Goal: Task Accomplishment & Management: Use online tool/utility

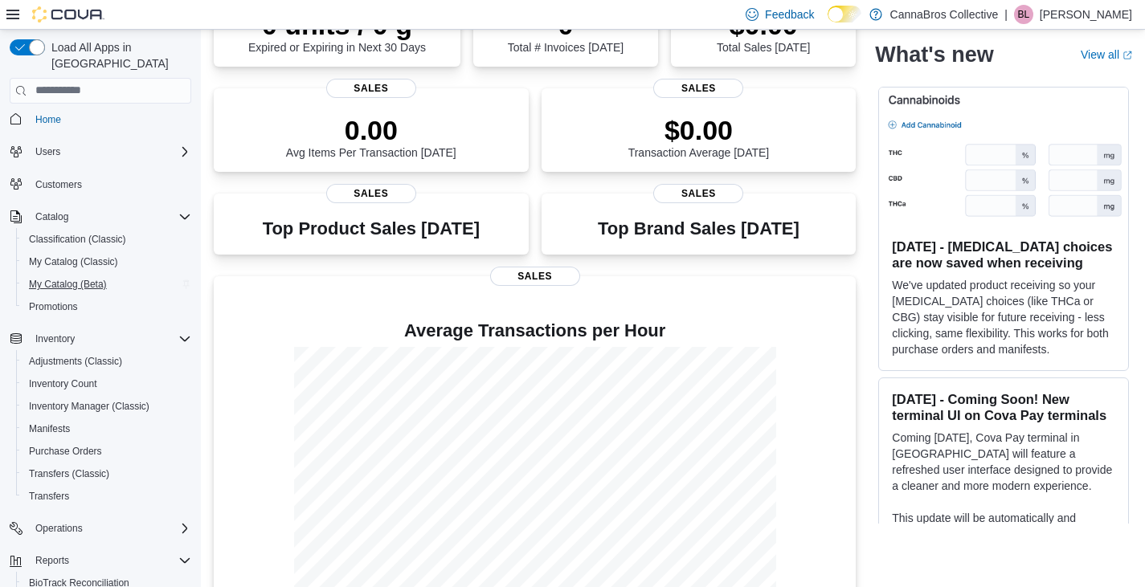
scroll to position [6, 0]
click at [64, 255] on span "My Catalog (Classic)" at bounding box center [73, 261] width 89 height 13
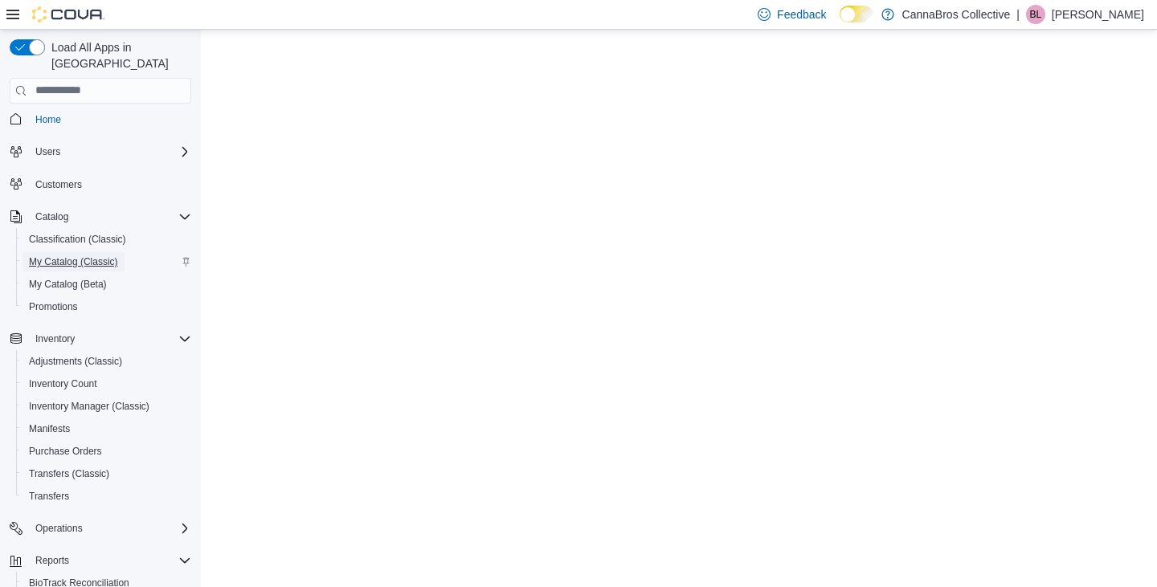
click at [64, 255] on span "My Catalog (Classic)" at bounding box center [73, 261] width 89 height 13
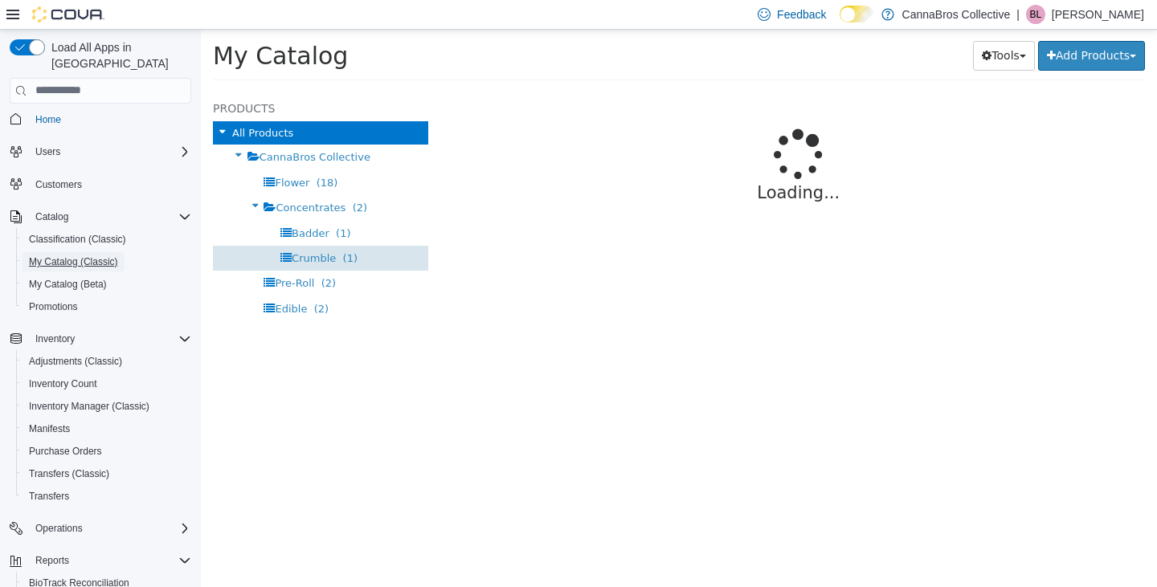
select select "**********"
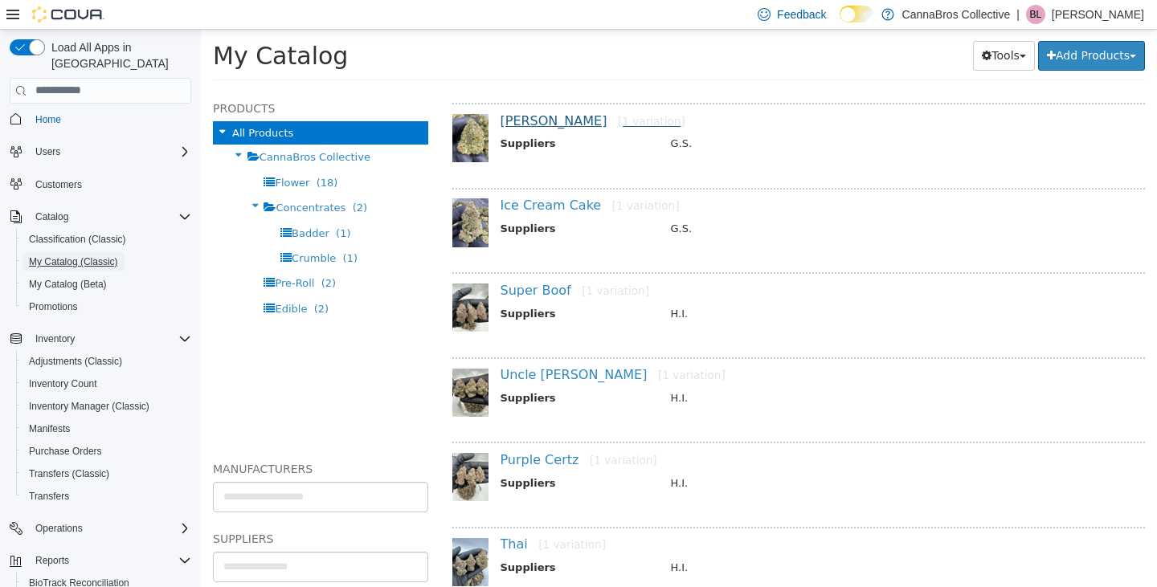
scroll to position [185, 0]
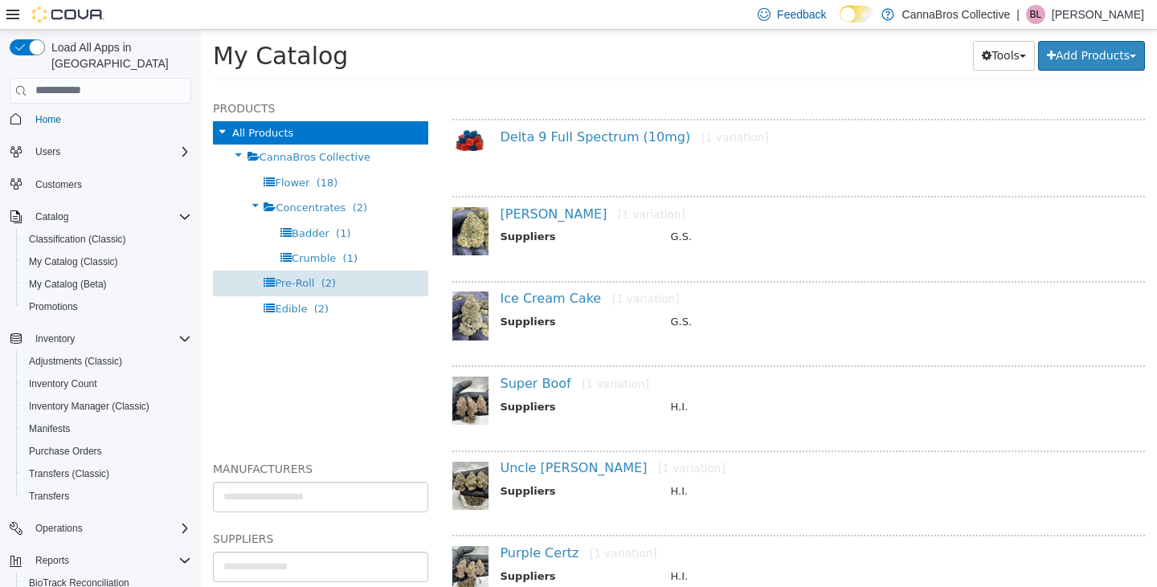
click at [296, 284] on span "Pre-Roll" at bounding box center [294, 282] width 39 height 12
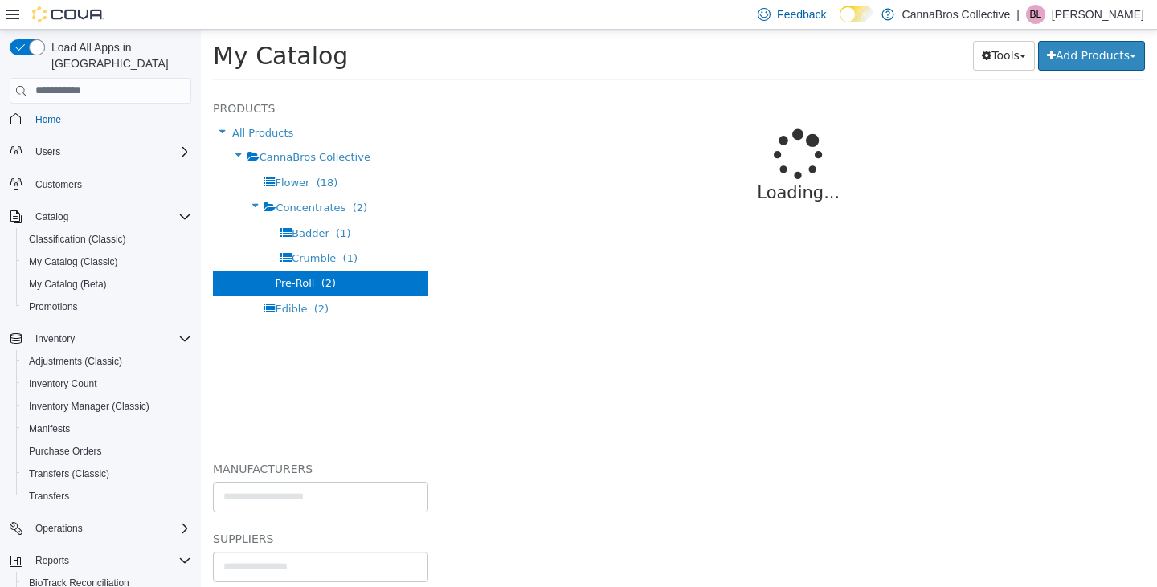
select select "**********"
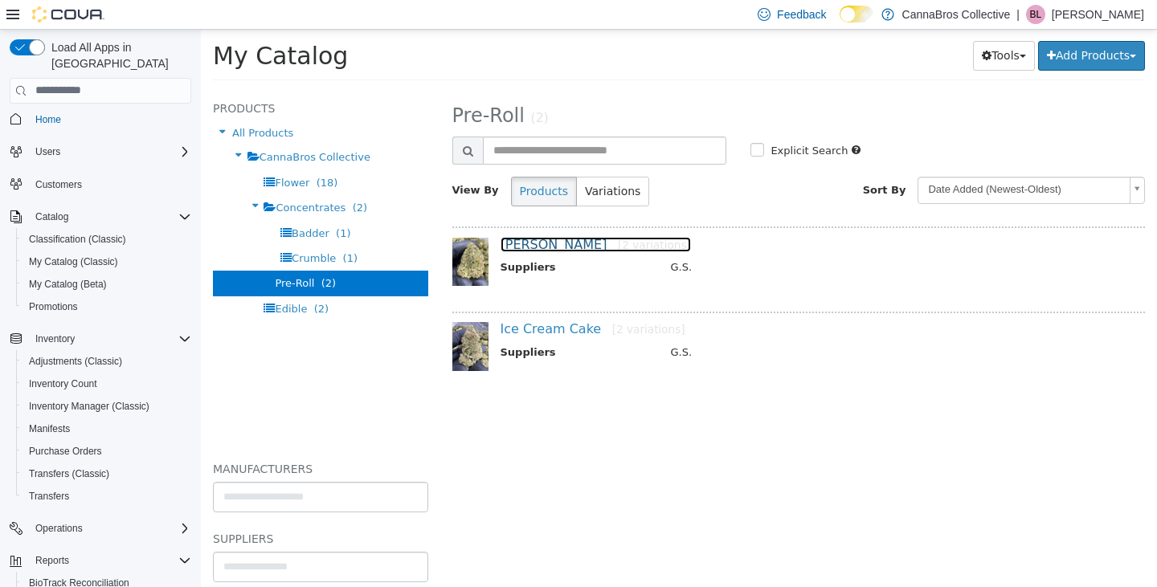
click at [528, 245] on link "Runtz [2 variations]" at bounding box center [595, 243] width 190 height 15
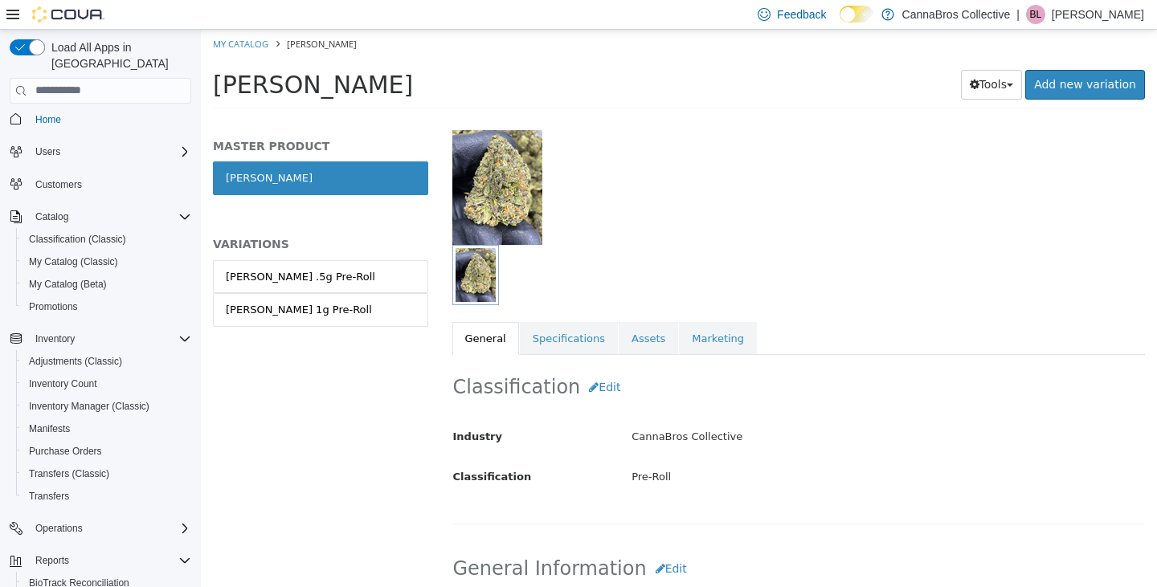
scroll to position [103, 0]
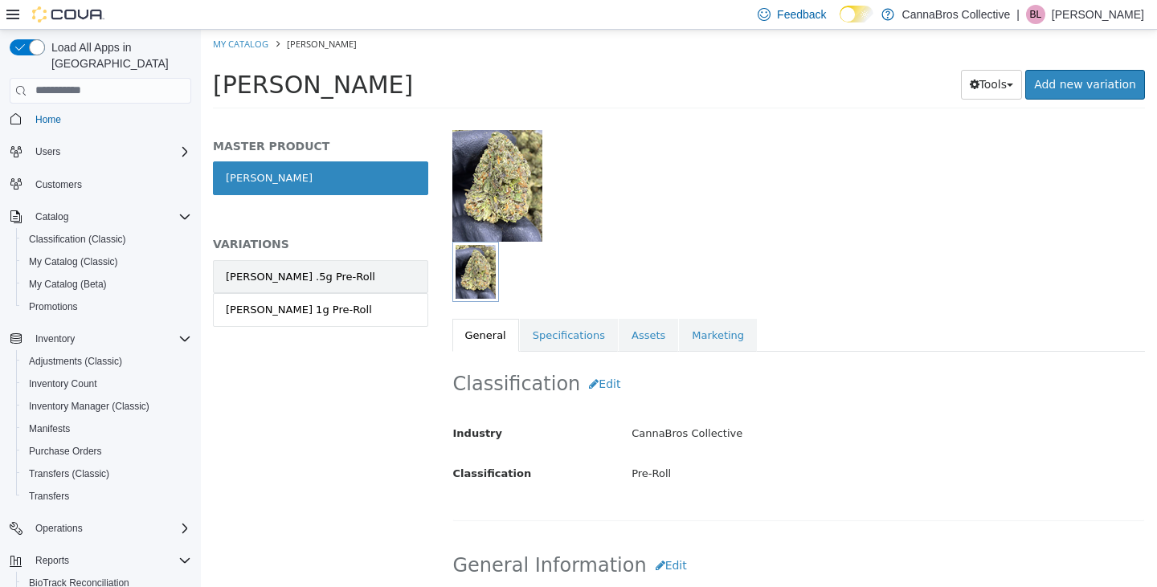
click at [373, 284] on link "Runtz .5g Pre-Roll" at bounding box center [320, 276] width 215 height 34
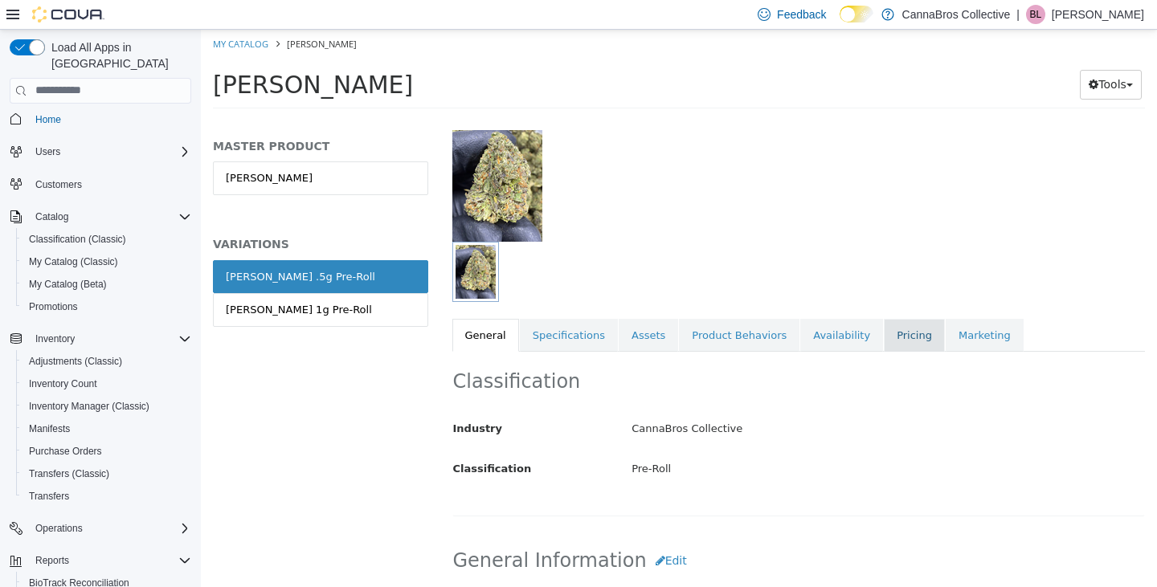
click at [883, 337] on link "Pricing" at bounding box center [913, 335] width 61 height 34
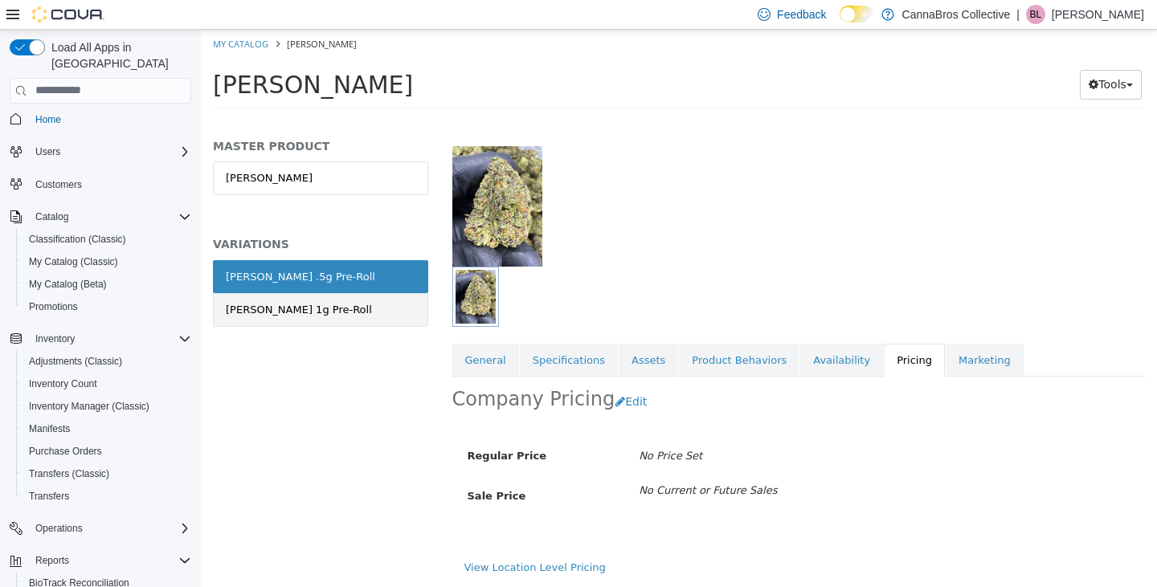
click at [324, 300] on link "Runtz 1g Pre-Roll" at bounding box center [320, 309] width 215 height 34
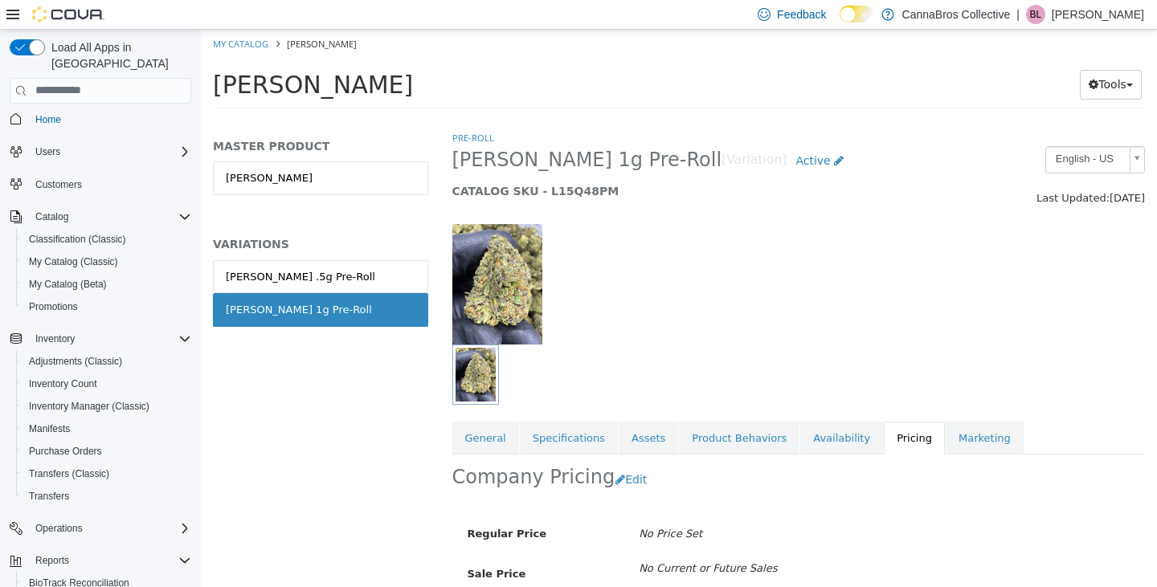
scroll to position [78, 0]
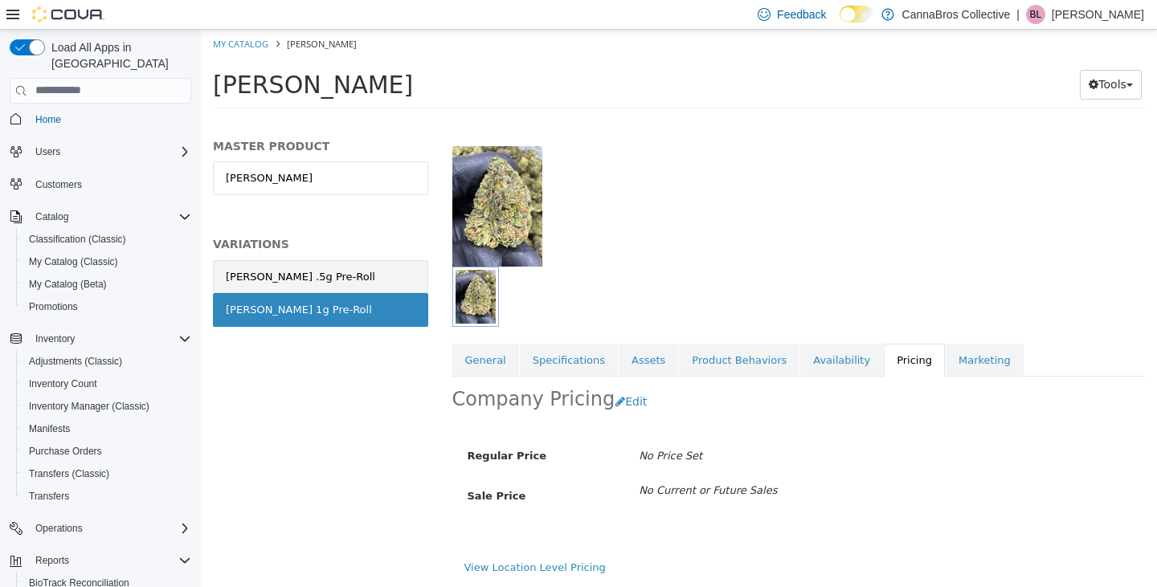
click at [262, 279] on div "Runtz .5g Pre-Roll" at bounding box center [300, 276] width 149 height 16
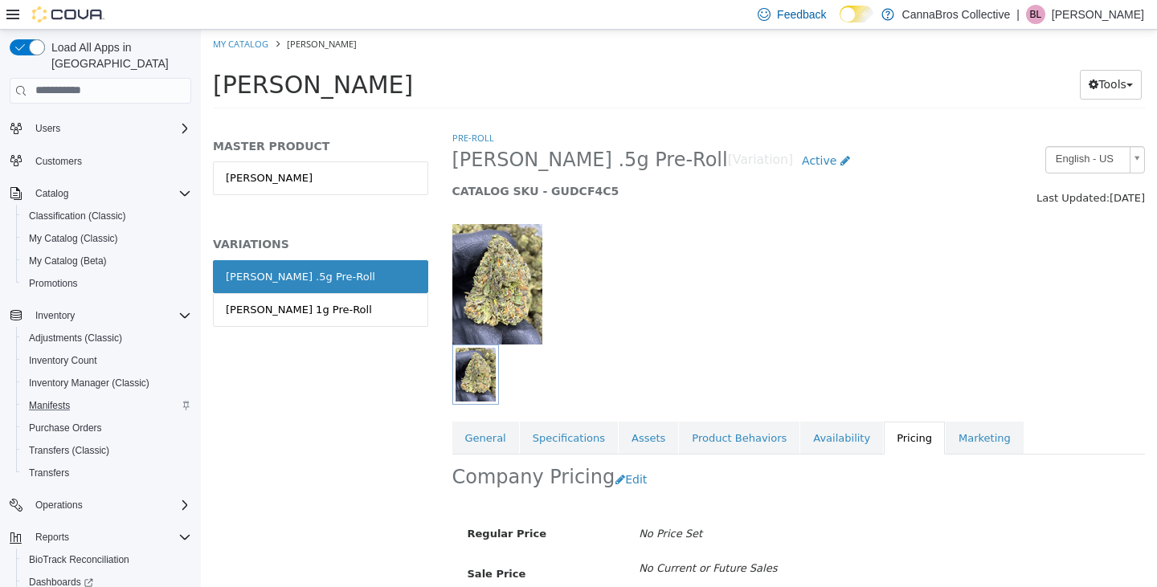
scroll to position [35, 0]
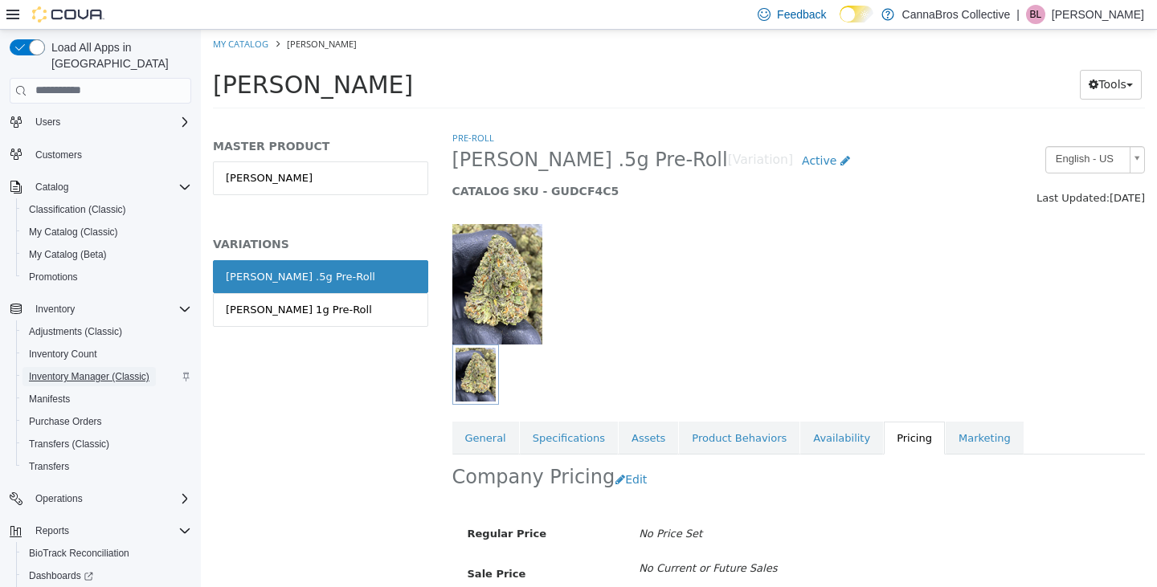
click at [84, 370] on span "Inventory Manager (Classic)" at bounding box center [89, 376] width 120 height 13
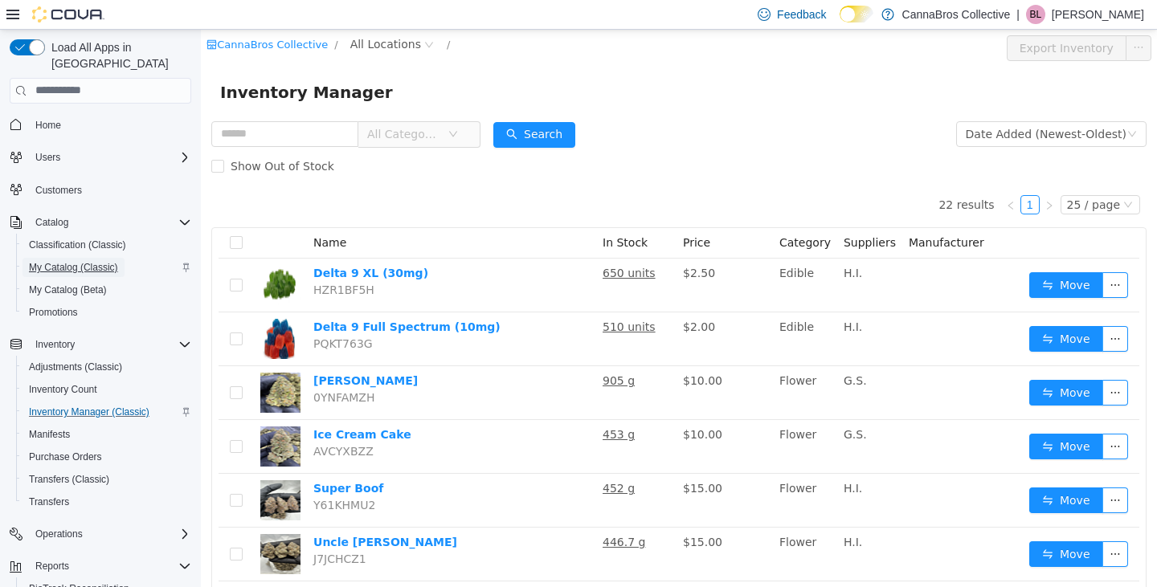
click at [59, 261] on span "My Catalog (Classic)" at bounding box center [73, 267] width 89 height 13
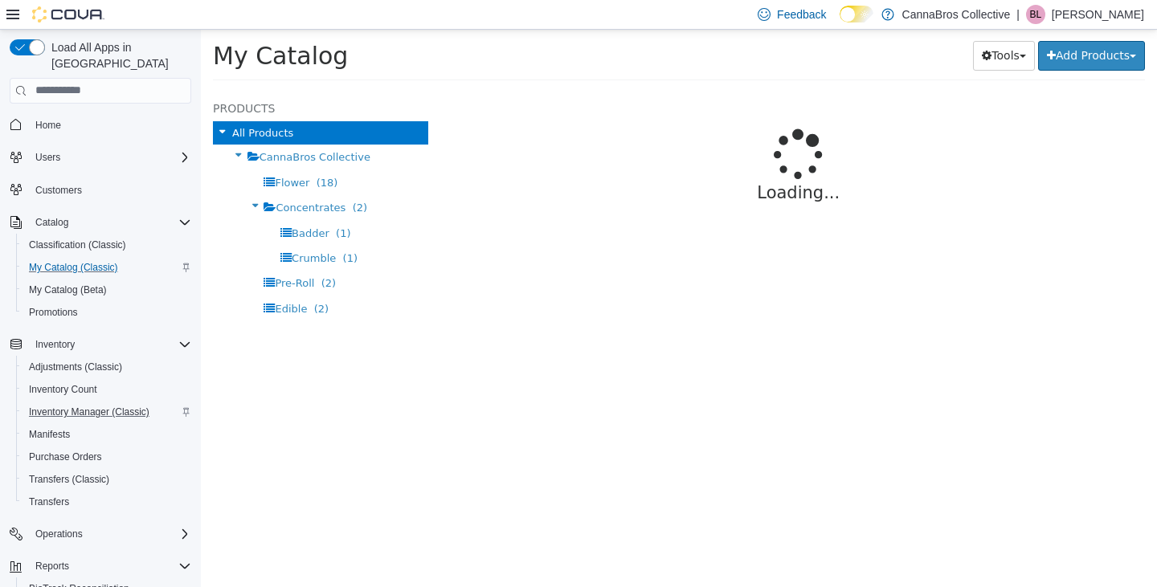
select select "**********"
